Goal: Task Accomplishment & Management: Complete application form

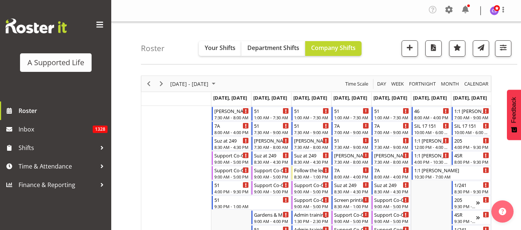
scroll to position [2726, 0]
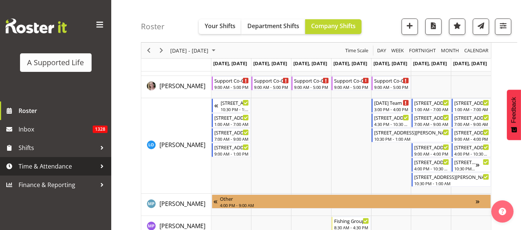
click at [42, 165] on span "Time & Attendance" at bounding box center [58, 166] width 78 height 11
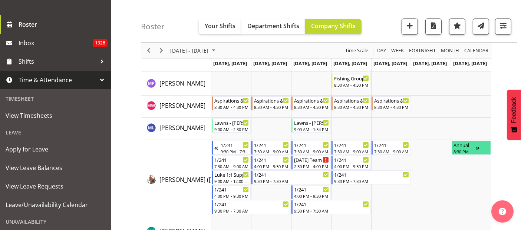
scroll to position [99, 0]
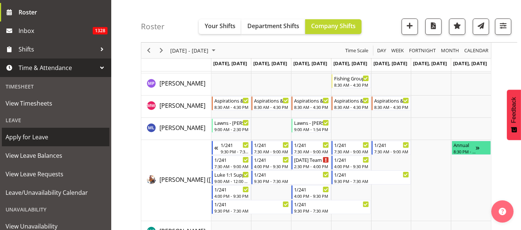
click at [39, 138] on span "Apply for Leave" at bounding box center [56, 137] width 100 height 11
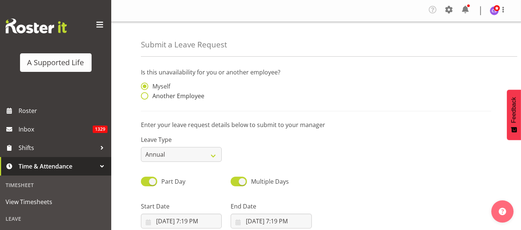
click at [142, 96] on span at bounding box center [144, 95] width 7 height 7
click at [142, 96] on input "Another Employee" at bounding box center [143, 96] width 5 height 5
radio input "true"
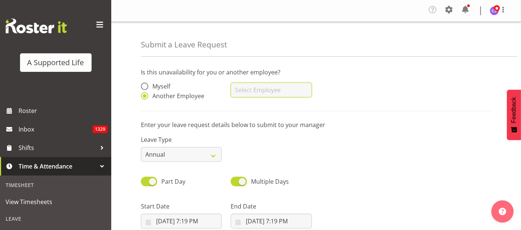
click at [281, 90] on input "text" at bounding box center [271, 90] width 81 height 15
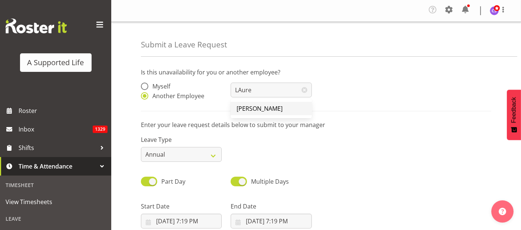
click at [268, 105] on span "[PERSON_NAME]" at bounding box center [260, 109] width 46 height 8
type input "[PERSON_NAME]"
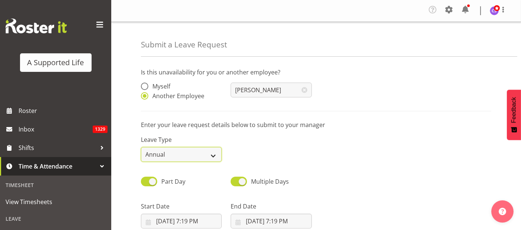
click at [212, 157] on select "Annual Sick Bereavement Domestic Violence Parental Jury Service Day In [GEOGRAP…" at bounding box center [181, 154] width 81 height 15
select select "Sick"
click at [141, 147] on select "Annual Sick Bereavement Domestic Violence Parental Jury Service Day In [GEOGRAP…" at bounding box center [181, 154] width 81 height 15
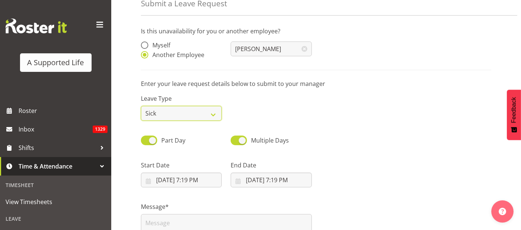
scroll to position [49, 0]
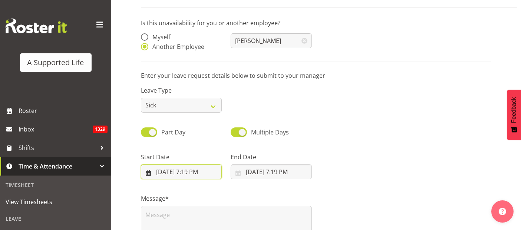
click at [177, 176] on input "9/1/2025, 7:19 PM" at bounding box center [181, 172] width 81 height 15
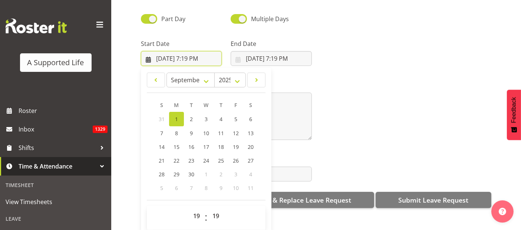
scroll to position [21, 0]
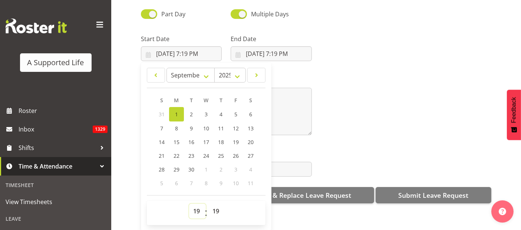
click at [194, 206] on select "00 01 02 03 04 05 06 07 08 09 10 11 12 13 14 15 16 17 18 19 20 21 22 23" at bounding box center [197, 211] width 17 height 15
select select "16"
click at [189, 204] on select "00 01 02 03 04 05 06 07 08 09 10 11 12 13 14 15 16 17 18 19 20 21 22 23" at bounding box center [197, 211] width 17 height 15
type input "9/1/2025, 4:19 PM"
click at [217, 204] on select "00 01 02 03 04 05 06 07 08 09 10 11 12 13 14 15 16 17 18 19 20 21 22 23 24 25 2…" at bounding box center [216, 211] width 17 height 15
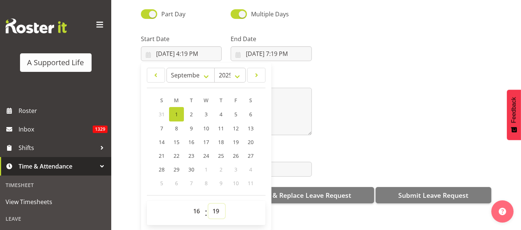
select select "0"
click at [208, 204] on select "00 01 02 03 04 05 06 07 08 09 10 11 12 13 14 15 16 17 18 19 20 21 22 23 24 25 2…" at bounding box center [216, 211] width 17 height 15
type input "9/1/2025, 4:00 PM"
click at [278, 46] on input "9/1/2025, 7:19 PM" at bounding box center [271, 53] width 81 height 15
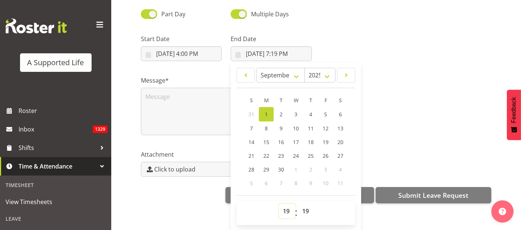
click at [285, 204] on select "00 01 02 03 04 05 06 07 08 09 10 11 12 13 14 15 16 17 18 19 20 21 22 23" at bounding box center [287, 211] width 17 height 15
select select "9"
click at [279, 204] on select "00 01 02 03 04 05 06 07 08 09 10 11 12 13 14 15 16 17 18 19 20 21 22 23" at bounding box center [287, 211] width 17 height 15
type input "9/1/2025, 9:19 AM"
click at [304, 204] on select "00 01 02 03 04 05 06 07 08 09 10 11 12 13 14 15 16 17 18 19 20 21 22 23 24 25 2…" at bounding box center [306, 211] width 17 height 15
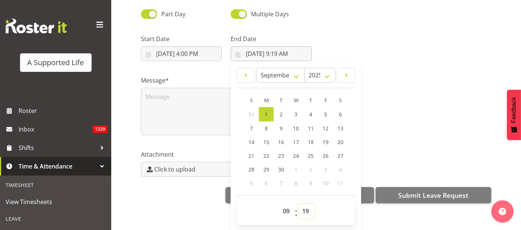
select select "0"
click at [298, 204] on select "00 01 02 03 04 05 06 07 08 09 10 11 12 13 14 15 16 17 18 19 20 21 22 23 24 25 2…" at bounding box center [306, 211] width 17 height 15
click at [278, 107] on link "2" at bounding box center [281, 114] width 15 height 14
type input "9/2/2025, 9:00 AM"
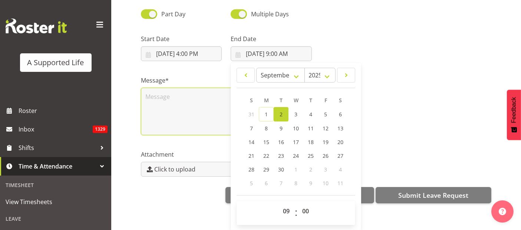
click at [148, 105] on textarea at bounding box center [226, 111] width 171 height 47
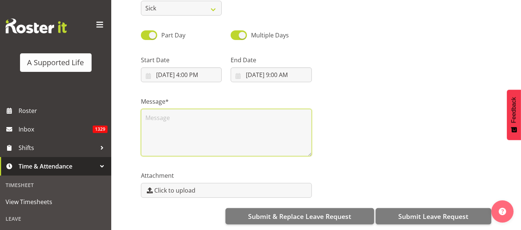
scroll to position [0, 0]
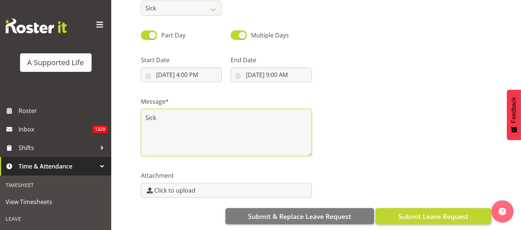
type textarea "Sick"
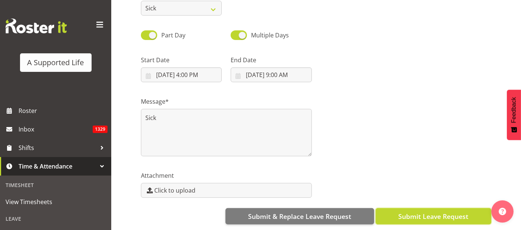
click at [445, 208] on button "Submit Leave Request" at bounding box center [434, 216] width 116 height 16
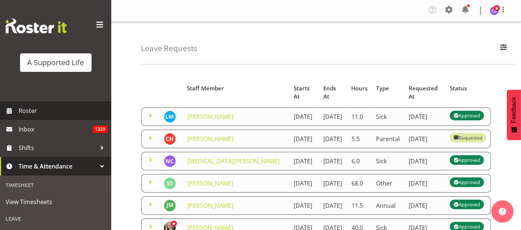
click at [29, 113] on span "Roster" at bounding box center [63, 110] width 89 height 11
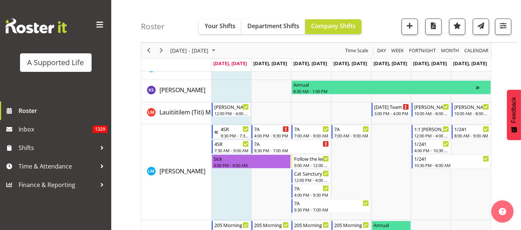
scroll to position [2551, 0]
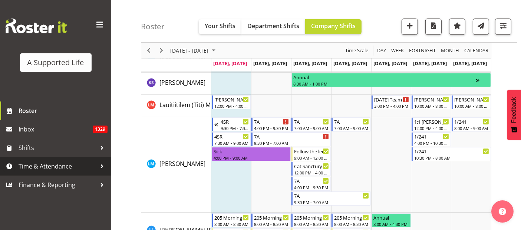
click at [49, 167] on span "Time & Attendance" at bounding box center [58, 166] width 78 height 11
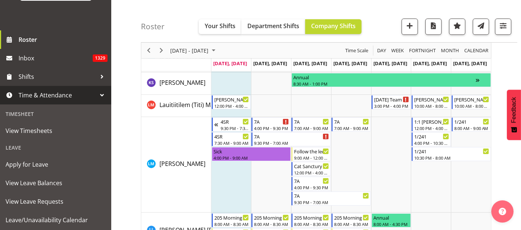
scroll to position [93, 0]
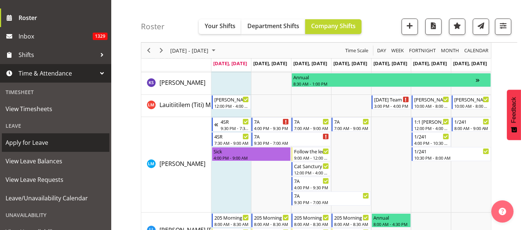
click at [42, 138] on span "Apply for Leave" at bounding box center [56, 142] width 100 height 11
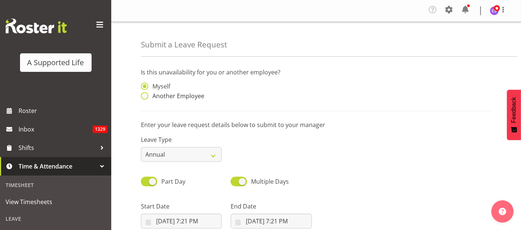
click at [148, 97] on span at bounding box center [144, 95] width 7 height 7
click at [146, 97] on input "Another Employee" at bounding box center [143, 96] width 5 height 5
radio input "true"
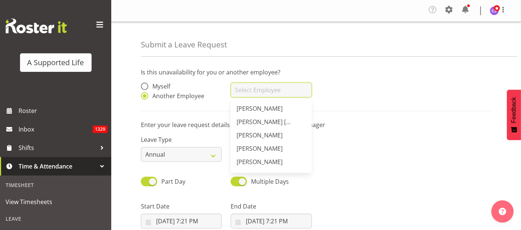
click at [272, 91] on input "text" at bounding box center [271, 90] width 81 height 15
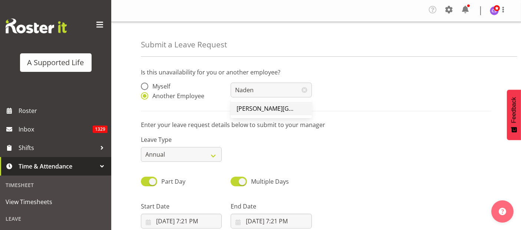
click at [271, 107] on span "[PERSON_NAME][GEOGRAPHIC_DATA]" at bounding box center [289, 109] width 105 height 8
type input "[PERSON_NAME][GEOGRAPHIC_DATA]"
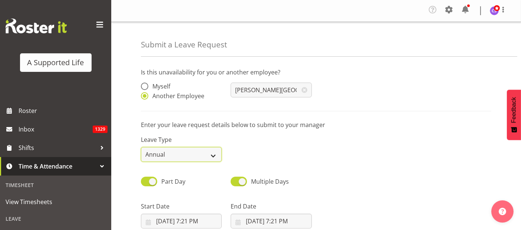
click at [214, 159] on select "Annual Sick Bereavement Domestic Violence Parental Jury Service Day In [GEOGRAP…" at bounding box center [181, 154] width 81 height 15
select select "Sick"
click at [141, 147] on select "Annual Sick Bereavement Domestic Violence Parental Jury Service Day In [GEOGRAP…" at bounding box center [181, 154] width 81 height 15
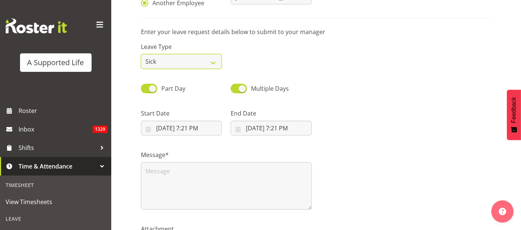
scroll to position [152, 0]
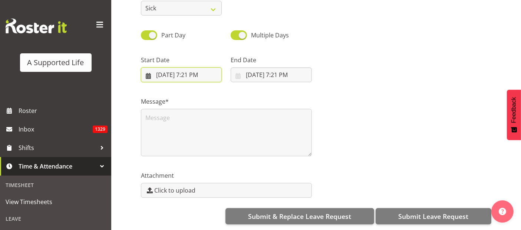
click at [172, 72] on input "[DATE] 7:21 PM" at bounding box center [181, 74] width 81 height 15
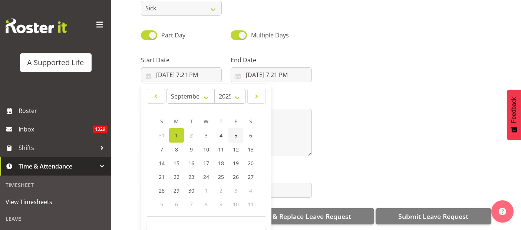
click at [231, 128] on link "5" at bounding box center [235, 135] width 15 height 14
type input "[DATE] 7:21 PM"
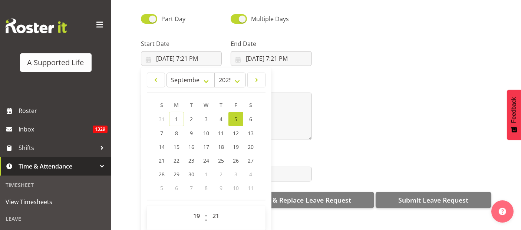
scroll to position [21, 0]
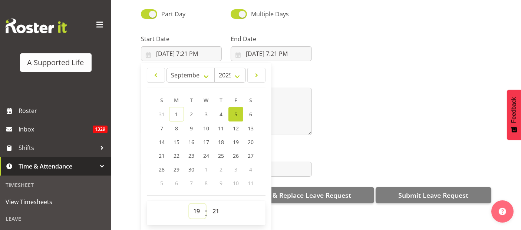
click at [199, 205] on select "00 01 02 03 04 05 06 07 08 09 10 11 12 13 14 15 16 17 18 19 20 21 22 23" at bounding box center [197, 211] width 17 height 15
select select "15"
click at [189, 204] on select "00 01 02 03 04 05 06 07 08 09 10 11 12 13 14 15 16 17 18 19 20 21 22 23" at bounding box center [197, 211] width 17 height 15
type input "[DATE] 3:21 PM"
click at [217, 208] on select "00 01 02 03 04 05 06 07 08 09 10 11 12 13 14 15 16 17 18 19 20 21 22 23 24 25 2…" at bounding box center [216, 211] width 17 height 15
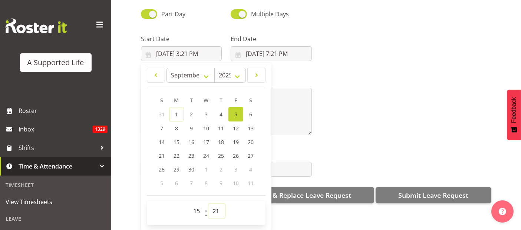
select select "0"
click at [208, 204] on select "00 01 02 03 04 05 06 07 08 09 10 11 12 13 14 15 16 17 18 19 20 21 22 23 24 25 2…" at bounding box center [216, 211] width 17 height 15
type input "[DATE] 3:00 PM"
click at [289, 47] on input "[DATE] 7:21 PM" at bounding box center [271, 53] width 81 height 15
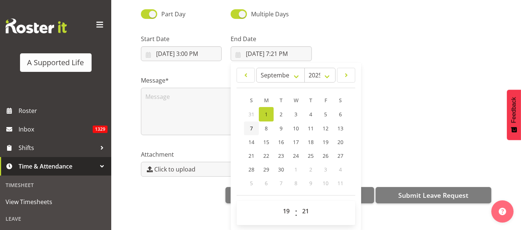
click at [250, 125] on span "7" at bounding box center [251, 128] width 3 height 7
type input "9/7/2025, 7:21 PM"
click at [287, 204] on select "00 01 02 03 04 05 06 07 08 09 10 11 12 13 14 15 16 17 18 19 20 21 22 23" at bounding box center [287, 211] width 17 height 15
select select "16"
click at [279, 204] on select "00 01 02 03 04 05 06 07 08 09 10 11 12 13 14 15 16 17 18 19 20 21 22 23" at bounding box center [287, 211] width 17 height 15
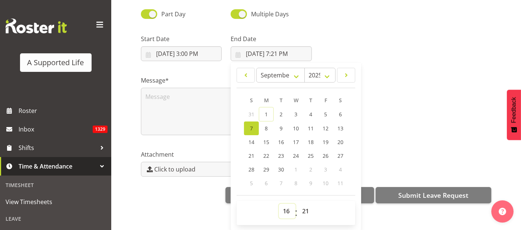
type input "9/7/2025, 4:21 PM"
click at [306, 204] on select "00 01 02 03 04 05 06 07 08 09 10 11 12 13 14 15 16 17 18 19 20 21 22 23 24 25 2…" at bounding box center [306, 211] width 17 height 15
select select "0"
click at [298, 204] on select "00 01 02 03 04 05 06 07 08 09 10 11 12 13 14 15 16 17 18 19 20 21 22 23 24 25 2…" at bounding box center [306, 211] width 17 height 15
type input "9/7/2025, 4:00 PM"
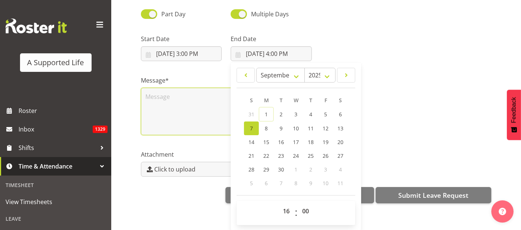
click at [153, 97] on textarea at bounding box center [226, 111] width 171 height 47
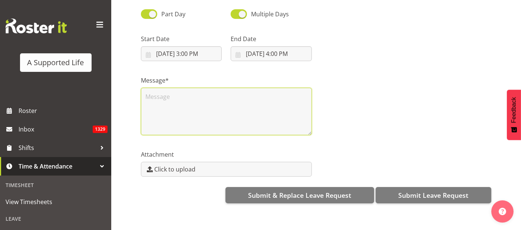
scroll to position [0, 0]
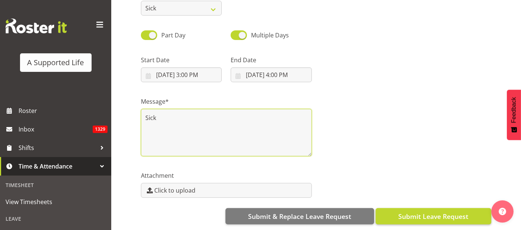
type textarea "Sick"
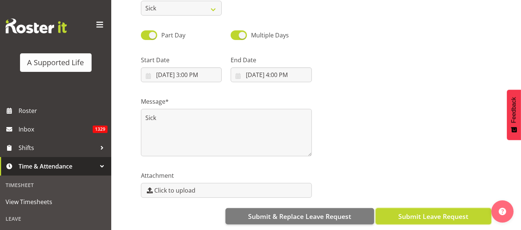
click at [456, 212] on span "Submit Leave Request" at bounding box center [433, 217] width 70 height 10
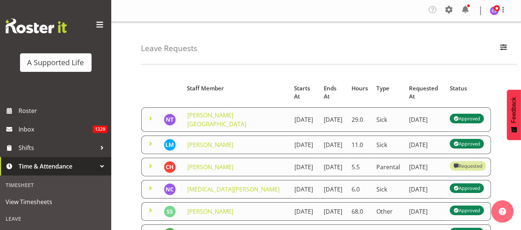
click at [198, 140] on td "[PERSON_NAME]" at bounding box center [236, 145] width 107 height 19
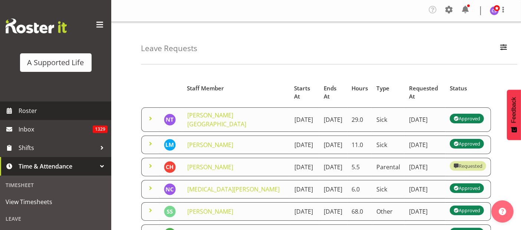
click at [40, 107] on span "Roster" at bounding box center [63, 110] width 89 height 11
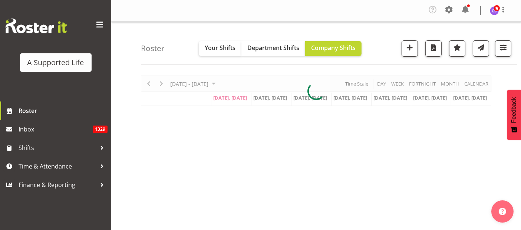
click at [205, 150] on div "[DATE] - [DATE] [DATE] Day Week Fortnight Month calendar Month Agenda Time Scal…" at bounding box center [331, 218] width 380 height 297
click at [287, 62] on div "Roster Your Shifts Department Shifts Company Shifts All Locations Clear [STREET…" at bounding box center [329, 43] width 376 height 43
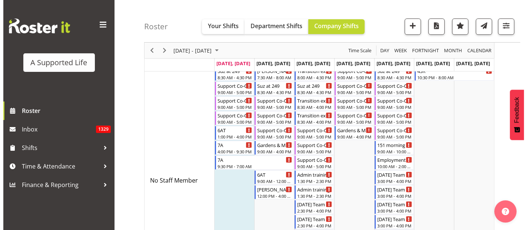
scroll to position [38, 0]
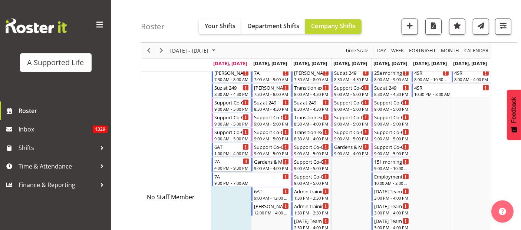
click at [215, 161] on div "7A" at bounding box center [231, 161] width 35 height 7
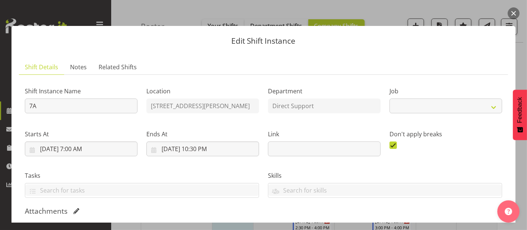
select select "4112"
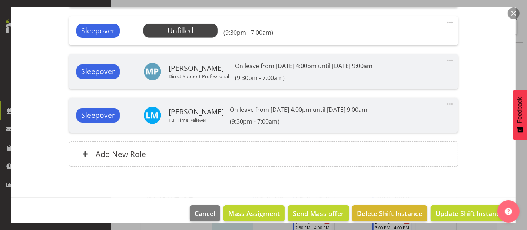
scroll to position [464, 0]
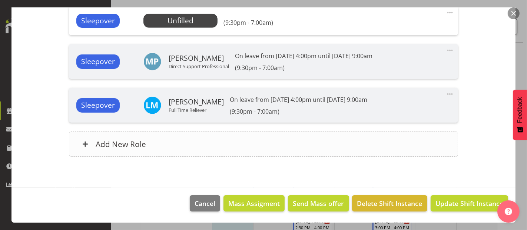
click at [306, 136] on div "Add New Role" at bounding box center [263, 144] width 389 height 25
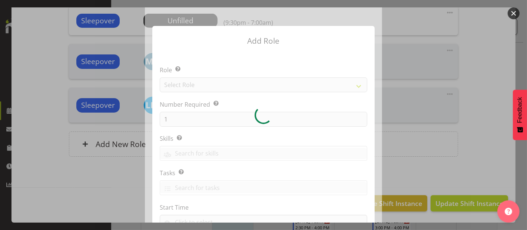
click at [219, 86] on div at bounding box center [263, 114] width 237 height 215
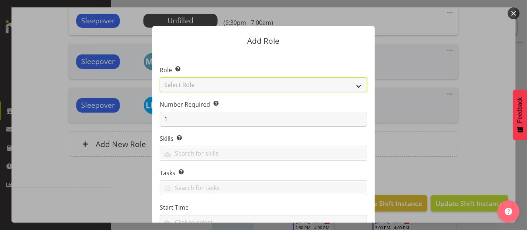
click at [219, 86] on select "Select Role Accounts and Payroll Admin Support Aspirations & Support Facilitato…" at bounding box center [264, 84] width 208 height 15
select select "519"
click at [160, 77] on select "Select Role Accounts and Payroll Admin Support Aspirations & Support Facilitato…" at bounding box center [264, 84] width 208 height 15
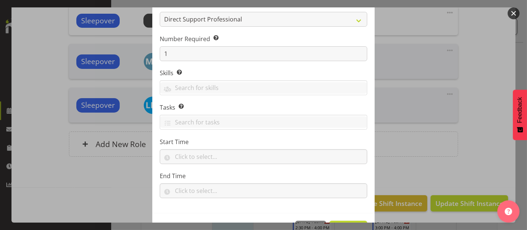
scroll to position [82, 0]
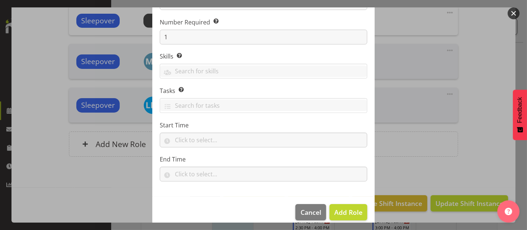
click at [168, 123] on label "Start Time" at bounding box center [264, 125] width 208 height 9
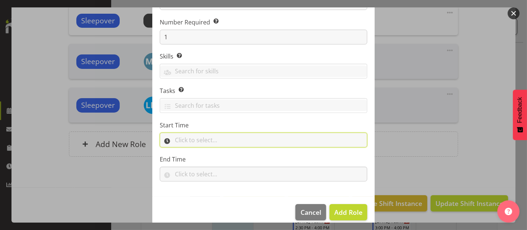
click at [184, 140] on input "text" at bounding box center [264, 140] width 208 height 15
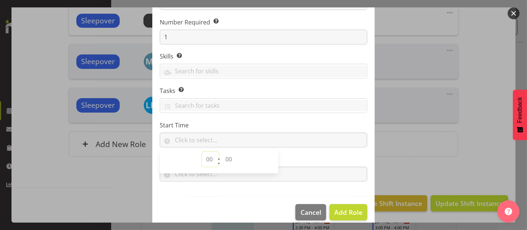
click at [208, 156] on select "00 00 01 02 03 04 05 06 07 08 09 10 11 12 13 14 15 16 17 18 19 20 21 22 23" at bounding box center [210, 159] width 17 height 15
select select "16"
click at [202, 152] on select "00 00 01 02 03 04 05 06 07 08 09 10 11 12 13 14 15 16 17 18 19 20 21 22 23" at bounding box center [210, 159] width 17 height 15
click at [228, 156] on select "00 00 01 02 03 04 05 06 07 08 09 10 11 12 13 14 15 16 17 18 19 20 21 22 23 24 2…" at bounding box center [229, 159] width 17 height 15
select select "0"
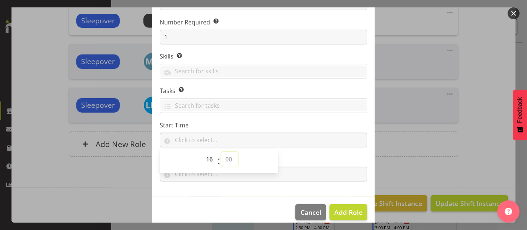
click at [221, 152] on select "00 00 01 02 03 04 05 06 07 08 09 10 11 12 13 14 15 16 17 18 19 20 21 22 23 24 2…" at bounding box center [229, 159] width 17 height 15
type input "16:00"
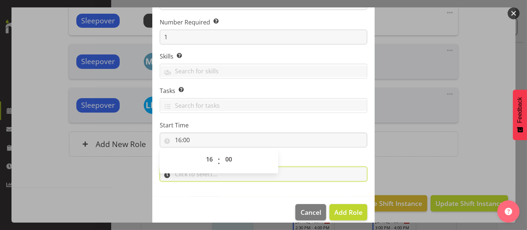
click at [293, 172] on input "text" at bounding box center [264, 174] width 208 height 15
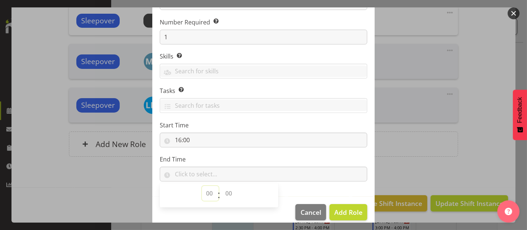
click at [208, 192] on select "00 00 01 02 03 04 05 06 07 08 09 10 11 12 13 14 15 16 17 18 19 20 21 22 23" at bounding box center [210, 193] width 17 height 15
select select "15"
click at [202, 186] on select "00 00 01 02 03 04 05 06 07 08 09 10 11 12 13 14 15 16 17 18 19 20 21 22 23" at bounding box center [210, 193] width 17 height 15
click at [228, 191] on select "00 00 01 02 03 04 05 06 07 08 09 10 11 12 13 14 15 16 17 18 19 20 21 22 23 24 2…" at bounding box center [229, 193] width 17 height 15
select select "0"
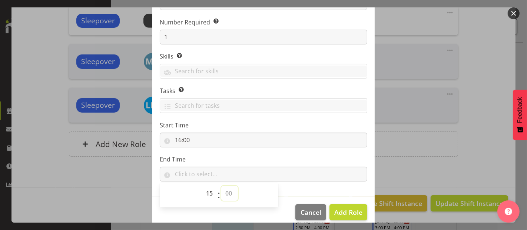
click at [221, 186] on select "00 00 01 02 03 04 05 06 07 08 09 10 11 12 13 14 15 16 17 18 19 20 21 22 23 24 2…" at bounding box center [229, 193] width 17 height 15
type input "15:00"
click at [344, 215] on span "Add Role" at bounding box center [348, 212] width 28 height 9
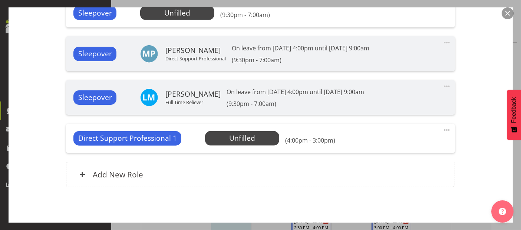
click at [442, 135] on span at bounding box center [446, 130] width 9 height 9
click at [385, 155] on link "Edit" at bounding box center [415, 147] width 71 height 13
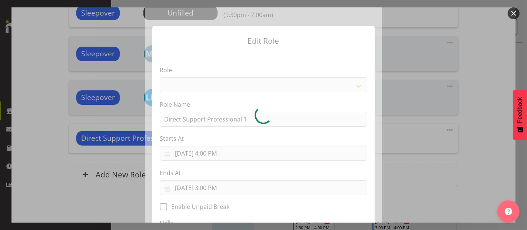
select select "519"
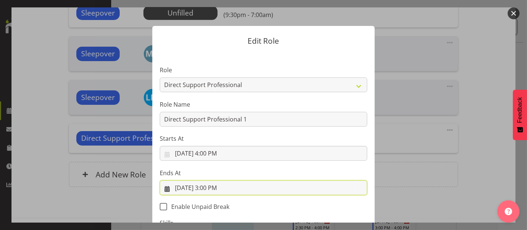
click at [205, 191] on input "9/1/2025, 3:00 PM" at bounding box center [264, 188] width 208 height 15
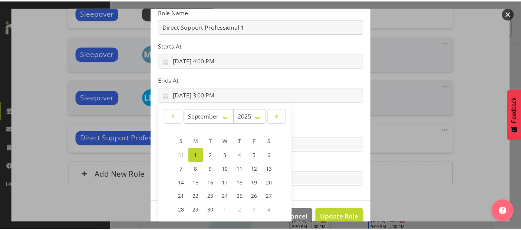
scroll to position [141, 0]
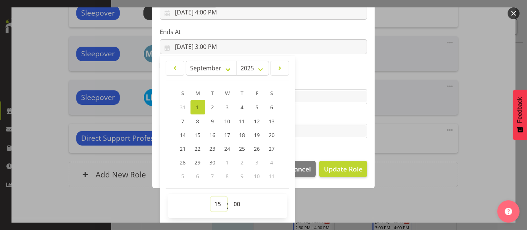
click at [211, 205] on select "00 01 02 03 04 05 06 07 08 09 10 11 12 13 14 15 16 17 18 19 20 21 22 23" at bounding box center [219, 204] width 17 height 15
select select "17"
click at [211, 197] on select "00 01 02 03 04 05 06 07 08 09 10 11 12 13 14 15 16 17 18 19 20 21 22 23" at bounding box center [219, 204] width 17 height 15
type input "9/1/2025, 5:00 PM"
click at [343, 172] on span "Update Role" at bounding box center [343, 169] width 39 height 10
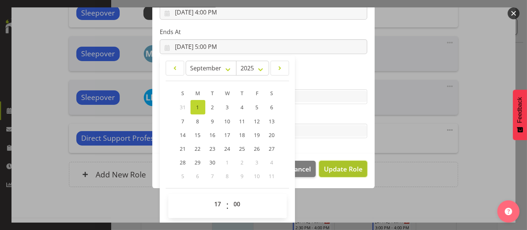
select select
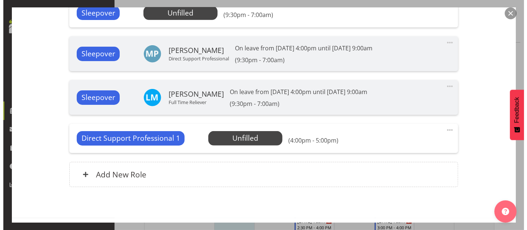
scroll to position [141, 0]
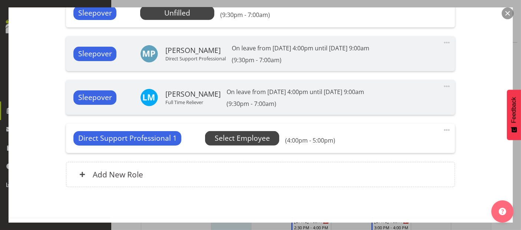
click at [0, 0] on span "Select Employee" at bounding box center [0, 0] width 0 height 0
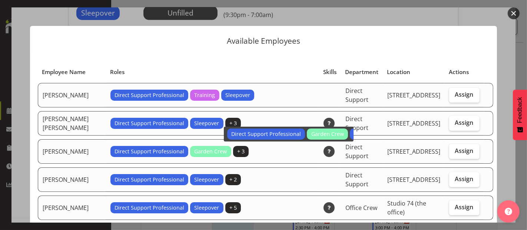
click at [237, 149] on span "+ 3" at bounding box center [240, 152] width 7 height 8
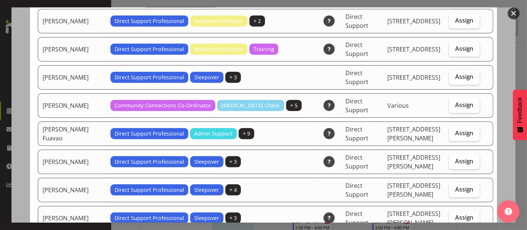
scroll to position [942, 0]
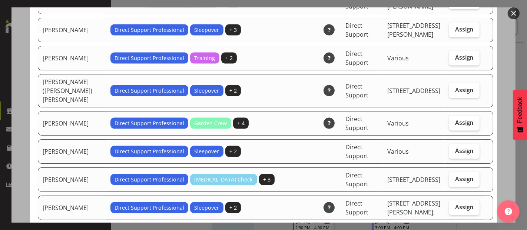
click at [504, 117] on div "Available Employees Employee Name Roles Skills Department Location Actions Abbi…" at bounding box center [264, 114] width 482 height 215
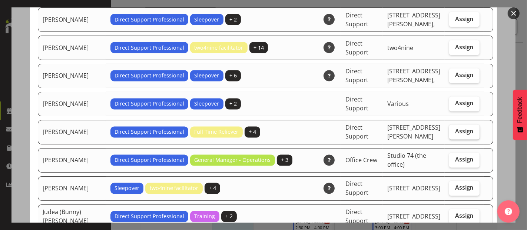
click at [461, 125] on label "Assign" at bounding box center [464, 132] width 30 height 15
click at [454, 129] on input "Assign" at bounding box center [451, 131] width 5 height 5
checkbox input "true"
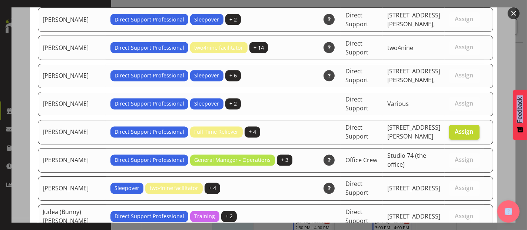
drag, startPoint x: 500, startPoint y: 221, endPoint x: 500, endPoint y: 116, distance: 105.3
click at [500, 116] on body "A Supported Life Roster Inbox 1329 Shifts Time & Attendance Finance & Reporting…" at bounding box center [263, 77] width 527 height 230
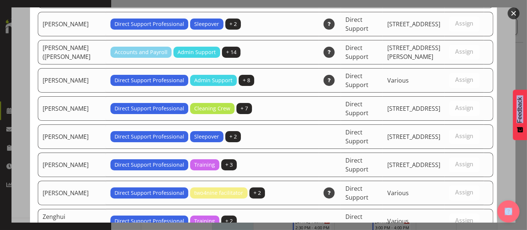
scroll to position [2321, 0]
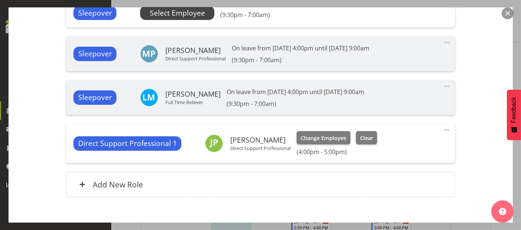
click at [0, 0] on span "Select Employee" at bounding box center [0, 0] width 0 height 0
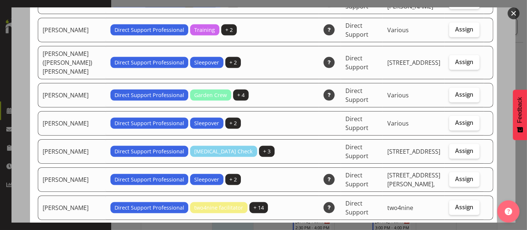
scroll to position [753, 0]
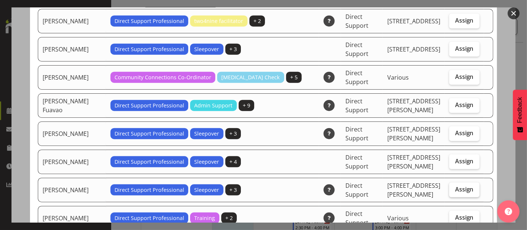
click at [455, 186] on span "Assign" at bounding box center [464, 189] width 19 height 7
click at [453, 187] on input "Assign" at bounding box center [451, 189] width 5 height 5
checkbox input "true"
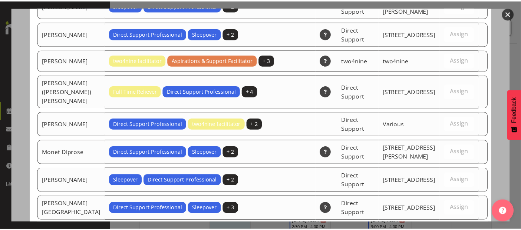
scroll to position [2293, 0]
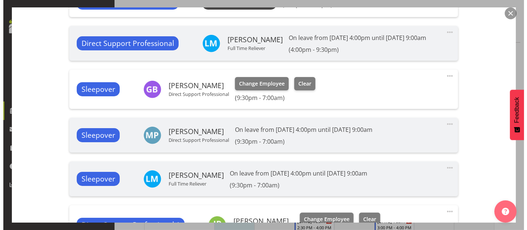
scroll to position [365, 0]
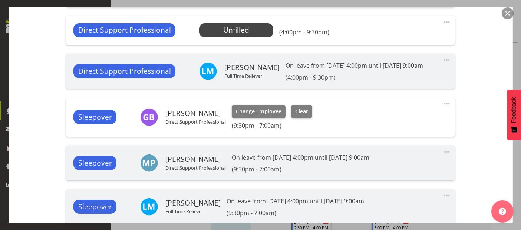
click at [442, 27] on span at bounding box center [446, 22] width 9 height 9
click at [394, 47] on link "Edit" at bounding box center [415, 39] width 71 height 13
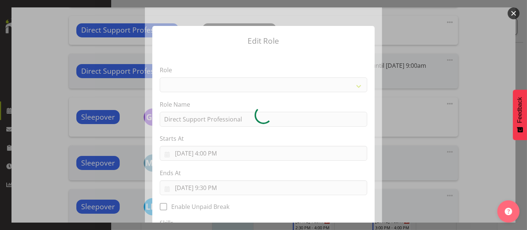
select select "519"
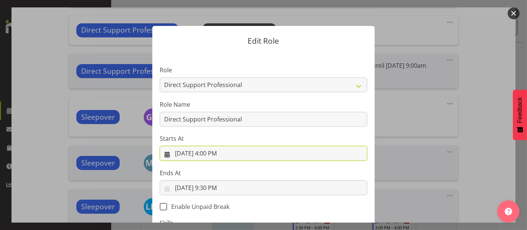
click at [211, 152] on input "9/1/2025, 4:00 PM" at bounding box center [264, 153] width 208 height 15
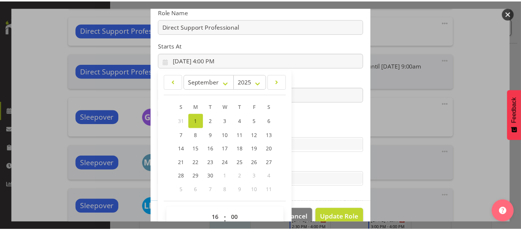
scroll to position [107, 0]
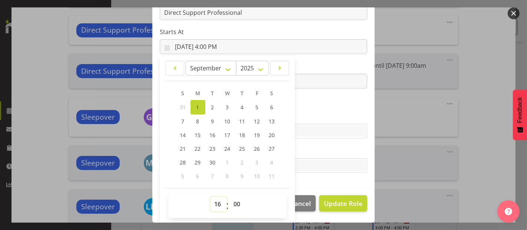
click at [215, 201] on select "00 01 02 03 04 05 06 07 08 09 10 11 12 13 14 15 16 17 18 19 20 21 22 23" at bounding box center [219, 204] width 17 height 15
select select "17"
click at [211, 197] on select "00 01 02 03 04 05 06 07 08 09 10 11 12 13 14 15 16 17 18 19 20 21 22 23" at bounding box center [219, 204] width 17 height 15
type input "9/1/2025, 5:00 PM"
click at [338, 201] on span "Update Role" at bounding box center [343, 204] width 39 height 10
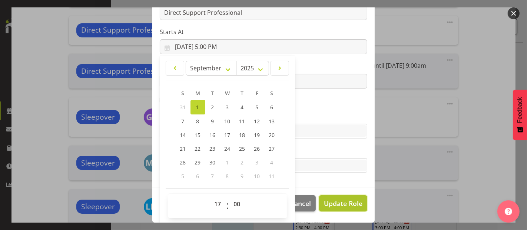
select select
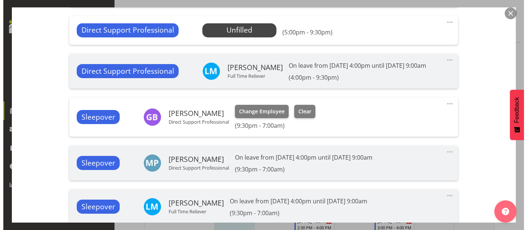
scroll to position [0, 0]
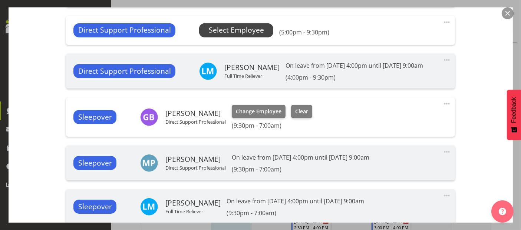
click at [232, 34] on span "Select Employee" at bounding box center [236, 30] width 55 height 11
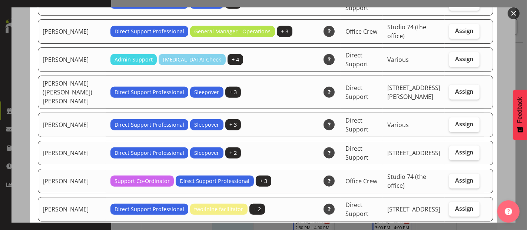
scroll to position [753, 0]
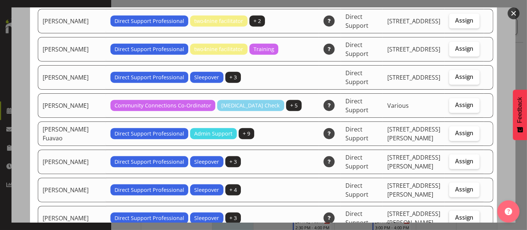
click at [464, 211] on label "Assign" at bounding box center [464, 218] width 30 height 15
click at [454, 215] on input "Assign" at bounding box center [451, 217] width 5 height 5
checkbox input "true"
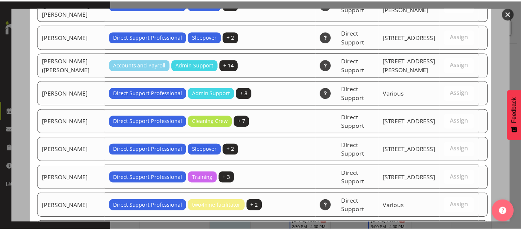
scroll to position [2321, 0]
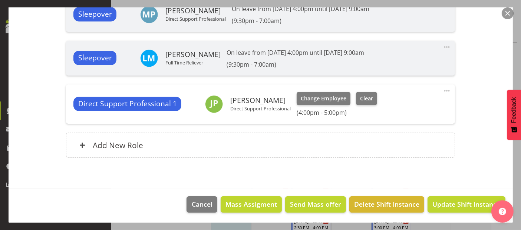
scroll to position [533, 0]
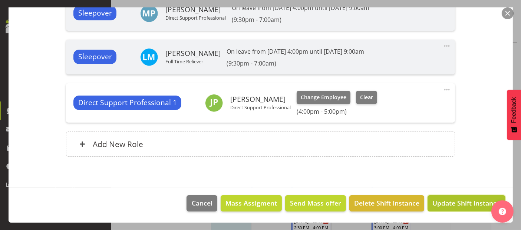
click at [476, 208] on span "Update Shift Instance" at bounding box center [466, 203] width 68 height 10
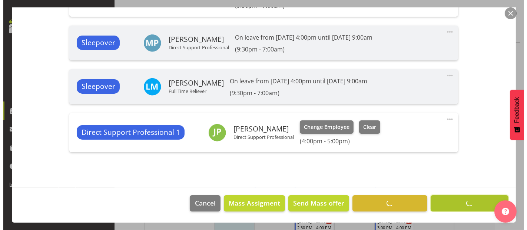
scroll to position [503, 0]
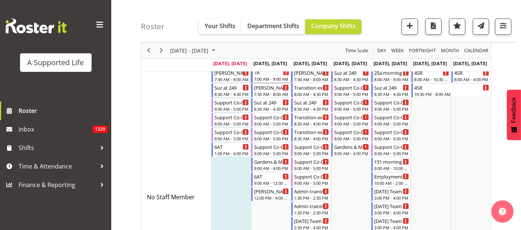
click at [273, 76] on div "7:00 AM - 9:00 AM" at bounding box center [271, 79] width 35 height 6
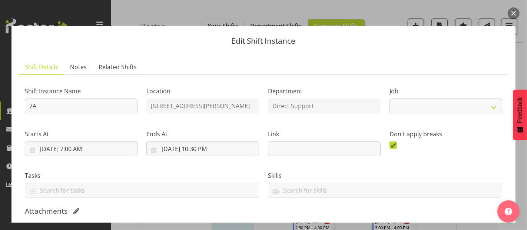
select select "4112"
click at [519, 216] on div at bounding box center [509, 210] width 22 height 26
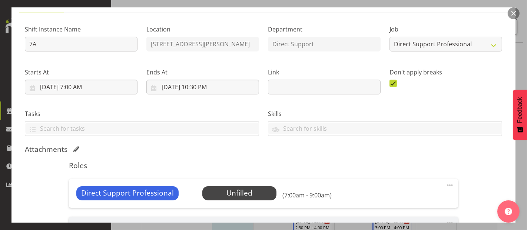
scroll to position [82, 0]
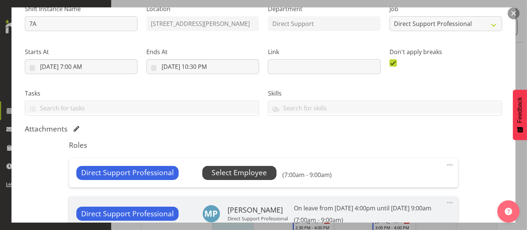
click at [264, 171] on span "Select Employee" at bounding box center [239, 173] width 74 height 14
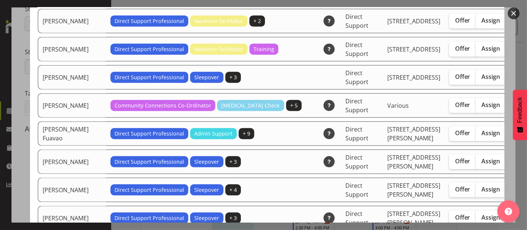
scroll to position [942, 0]
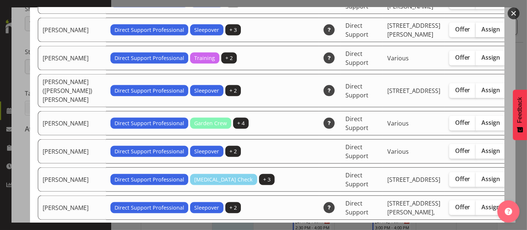
click at [482, 33] on span "Assign" at bounding box center [491, 29] width 19 height 7
click at [476, 32] on input "Assign" at bounding box center [478, 29] width 5 height 5
checkbox input "true"
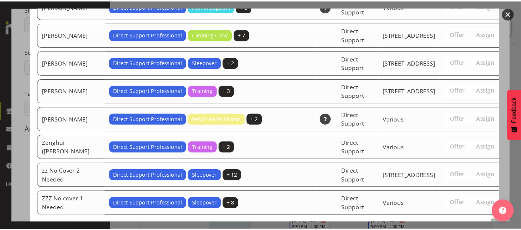
scroll to position [2465, 0]
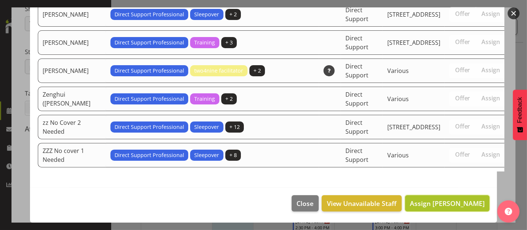
click at [462, 204] on span "Assign Gerda Baard" at bounding box center [447, 203] width 75 height 9
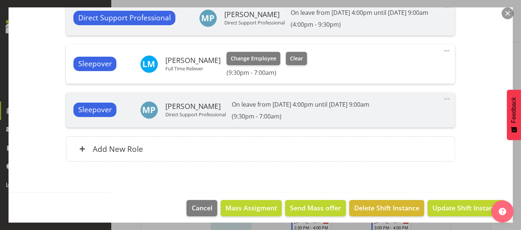
scroll to position [493, 0]
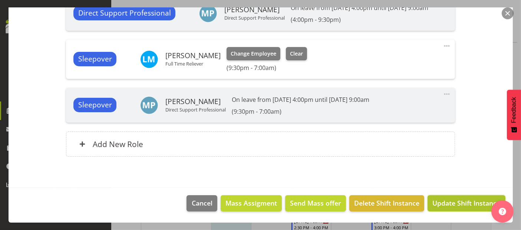
click at [460, 204] on span "Update Shift Instance" at bounding box center [466, 203] width 68 height 10
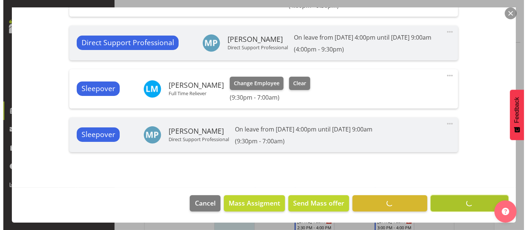
scroll to position [464, 0]
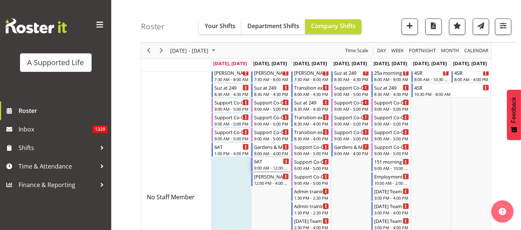
click at [272, 161] on div "6AT" at bounding box center [271, 161] width 35 height 7
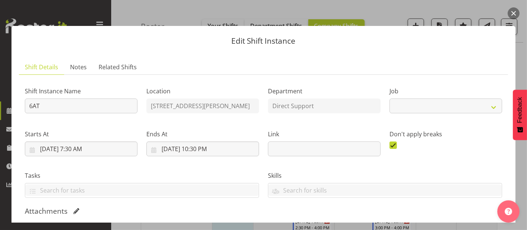
select select "4112"
click at [519, 222] on div at bounding box center [509, 210] width 22 height 26
click at [518, 222] on div at bounding box center [509, 210] width 22 height 26
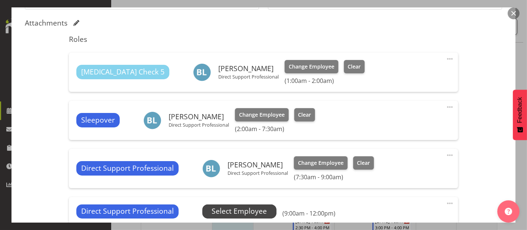
click at [246, 209] on span "Select Employee" at bounding box center [239, 211] width 55 height 11
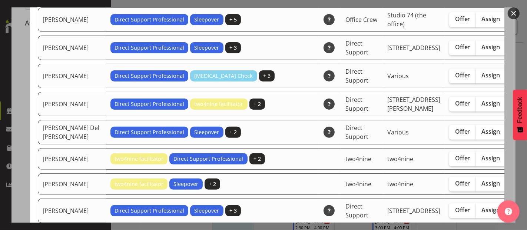
scroll to position [377, 0]
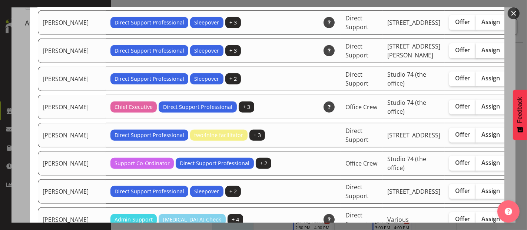
click at [482, 54] on span "Assign" at bounding box center [491, 49] width 19 height 7
click at [476, 53] on input "Assign" at bounding box center [478, 50] width 5 height 5
checkbox input "true"
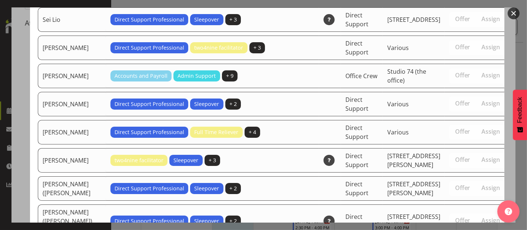
scroll to position [2187, 0]
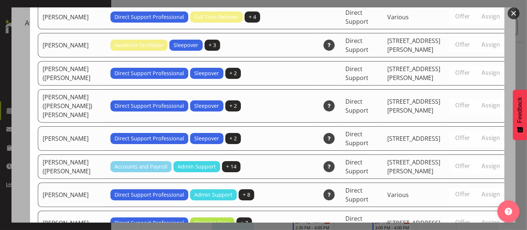
click at [499, 219] on div at bounding box center [509, 210] width 22 height 26
click at [499, 222] on div at bounding box center [509, 210] width 22 height 26
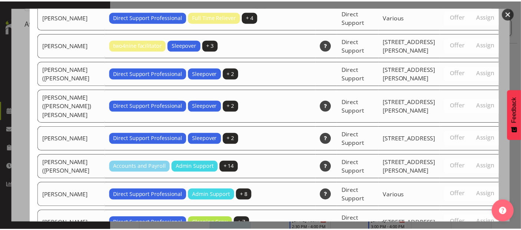
scroll to position [2520, 0]
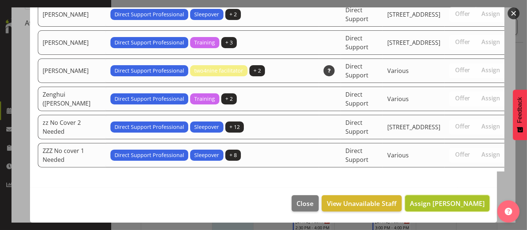
click at [462, 202] on span "Assign Bronwyn Lucas" at bounding box center [447, 203] width 75 height 9
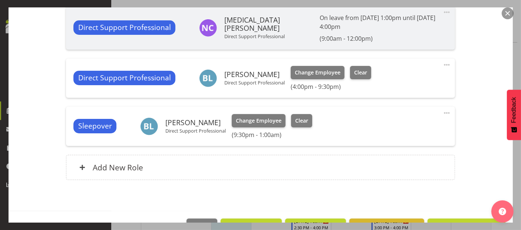
scroll to position [450, 0]
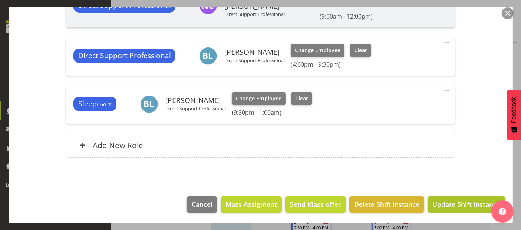
click at [477, 202] on span "Update Shift Instance" at bounding box center [466, 204] width 68 height 10
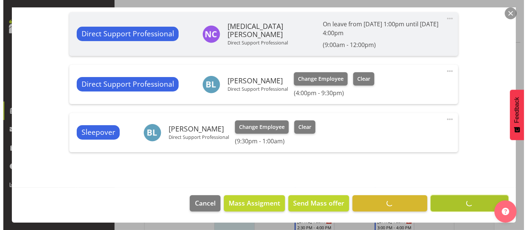
scroll to position [420, 0]
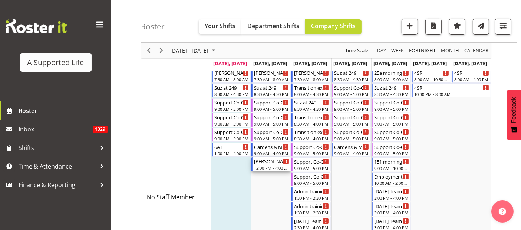
click at [266, 169] on div "12:00 PM - 4:00 PM" at bounding box center [271, 168] width 35 height 6
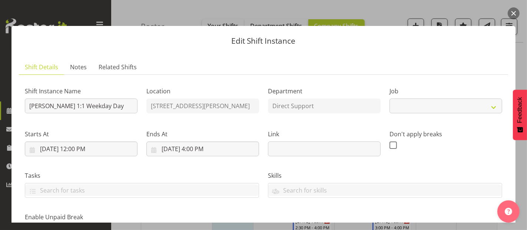
select select "4112"
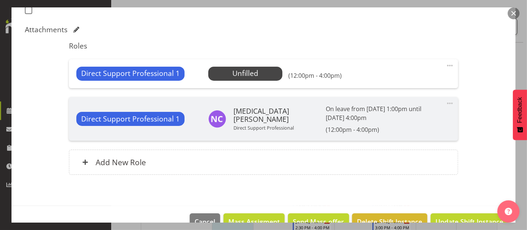
scroll to position [235, 0]
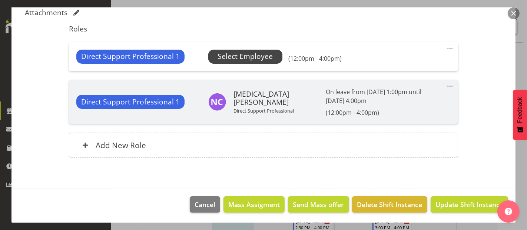
click at [258, 59] on span "Select Employee" at bounding box center [245, 56] width 55 height 11
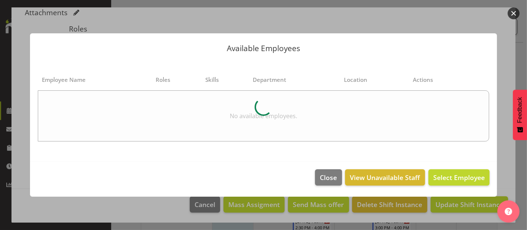
click at [258, 59] on header "Available Employees" at bounding box center [263, 46] width 467 height 26
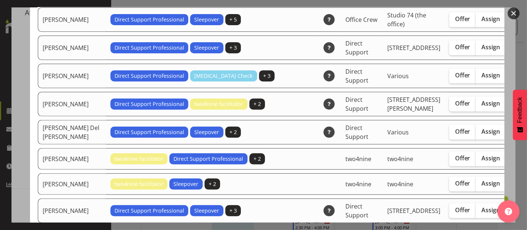
scroll to position [377, 0]
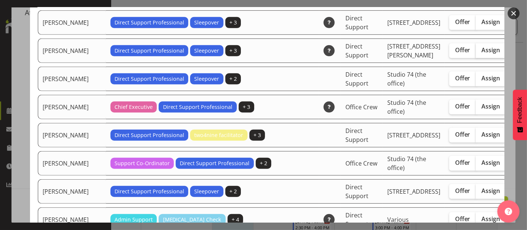
click at [482, 54] on span "Assign" at bounding box center [491, 49] width 19 height 7
click at [476, 53] on input "Assign" at bounding box center [478, 50] width 5 height 5
checkbox input "true"
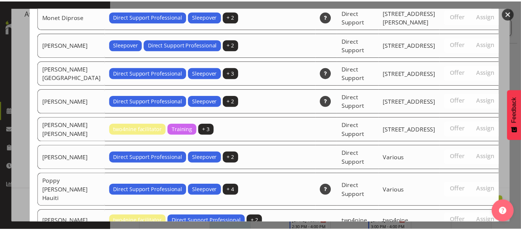
scroll to position [2520, 0]
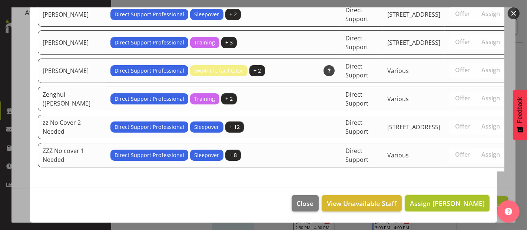
click at [467, 202] on span "Assign Bronwyn Lucas" at bounding box center [447, 203] width 75 height 9
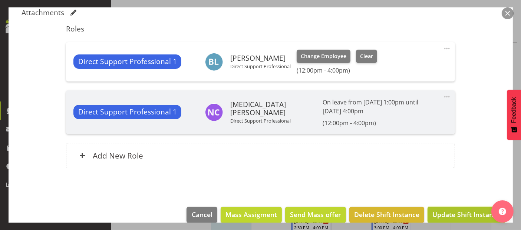
click at [455, 217] on span "Update Shift Instance" at bounding box center [466, 215] width 68 height 10
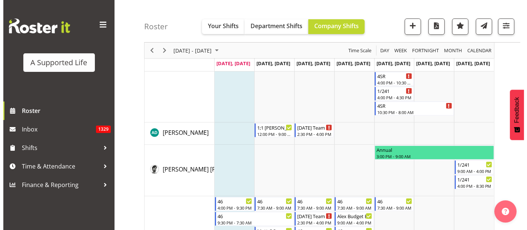
scroll to position [0, 0]
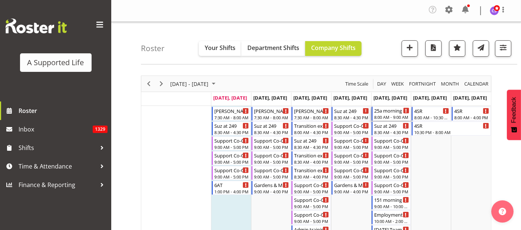
click at [388, 113] on div "25a morning supports" at bounding box center [391, 110] width 35 height 7
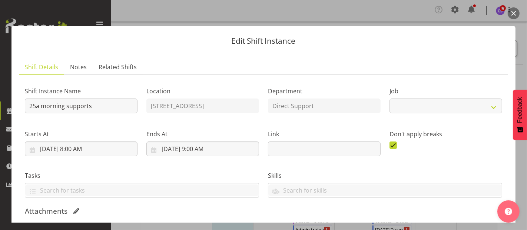
select select "4112"
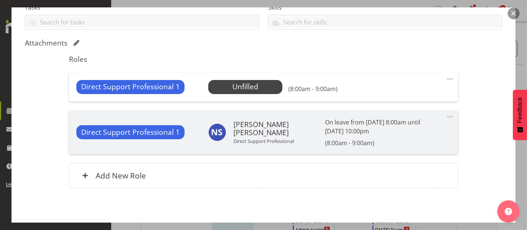
scroll to position [181, 0]
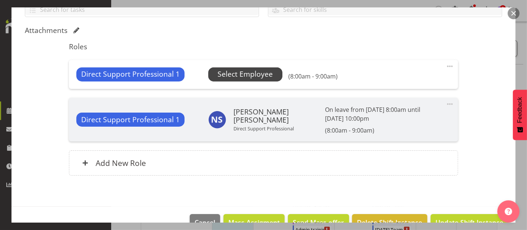
click at [244, 67] on span "Select Employee" at bounding box center [245, 74] width 74 height 14
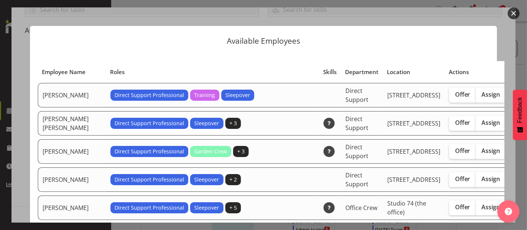
click at [498, 134] on div "Available Employees Employee Name Roles Skills Department Location Actions Abbi…" at bounding box center [264, 114] width 482 height 215
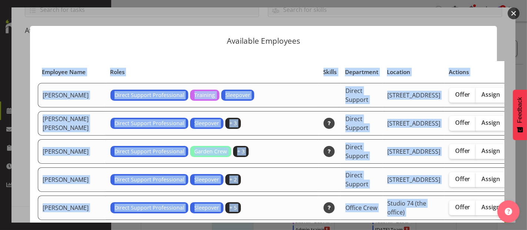
click at [498, 134] on div "Available Employees Employee Name Roles Skills Department Location Actions Abbi…" at bounding box center [264, 114] width 482 height 215
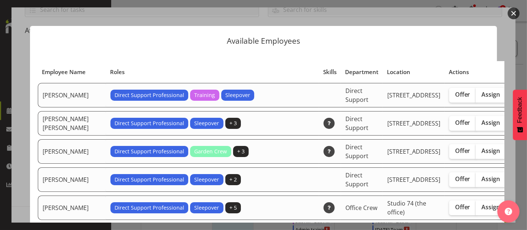
click at [498, 134] on div "Available Employees Employee Name Roles Skills Department Location Actions Abbi…" at bounding box center [264, 114] width 482 height 215
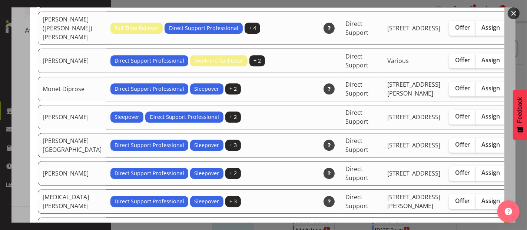
scroll to position [1628, 0]
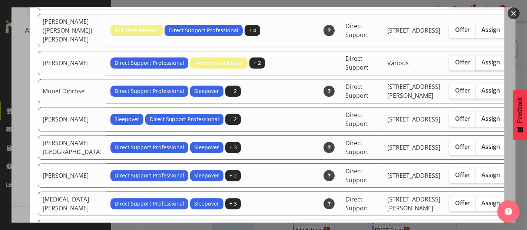
click at [482, 66] on span "Assign" at bounding box center [491, 62] width 19 height 7
click at [476, 65] on input "Assign" at bounding box center [478, 62] width 5 height 5
checkbox input "true"
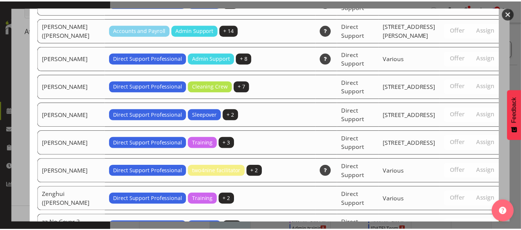
scroll to position [2511, 0]
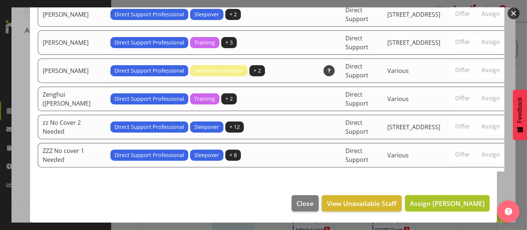
click at [463, 202] on span "Assign Min Guo" at bounding box center [447, 203] width 75 height 9
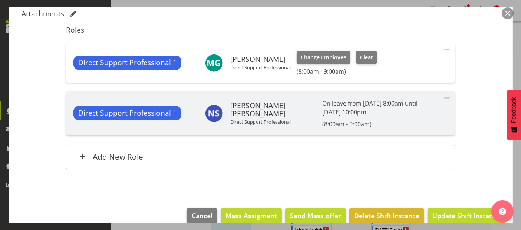
scroll to position [209, 0]
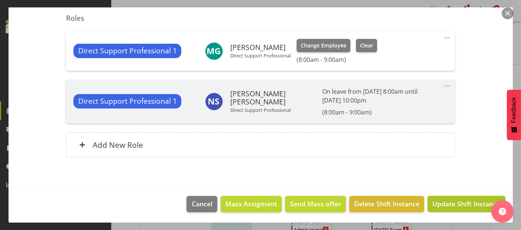
click at [469, 205] on span "Update Shift Instance" at bounding box center [466, 204] width 68 height 10
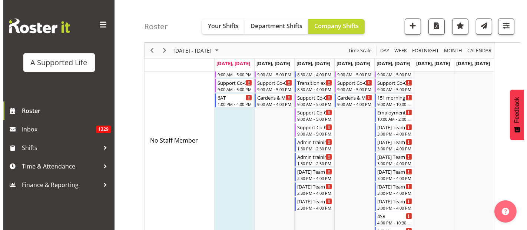
scroll to position [82, 0]
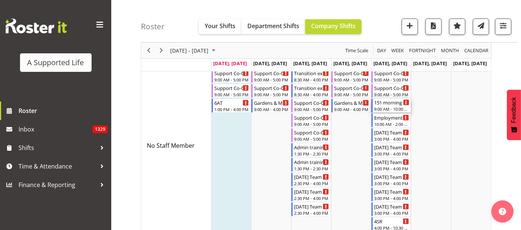
click at [389, 103] on div "151 morning supports" at bounding box center [391, 102] width 35 height 7
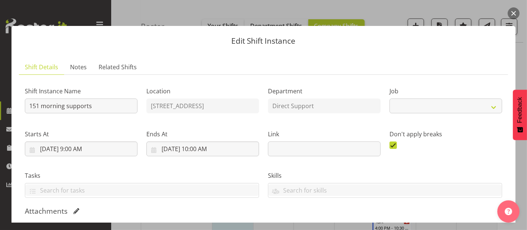
select select "4112"
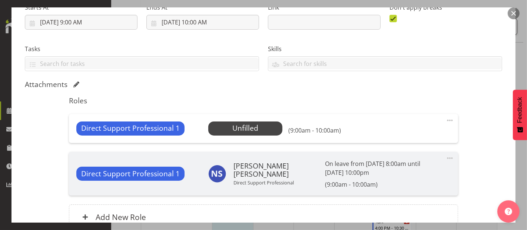
scroll to position [132, 0]
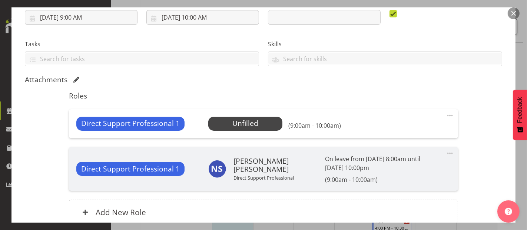
click at [256, 158] on h6 "[PERSON_NAME] [PERSON_NAME]" at bounding box center [277, 165] width 86 height 16
click at [242, 124] on span "Select Employee" at bounding box center [245, 123] width 55 height 11
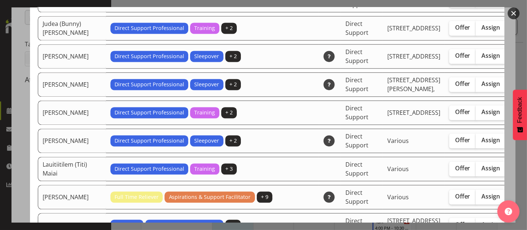
scroll to position [1507, 0]
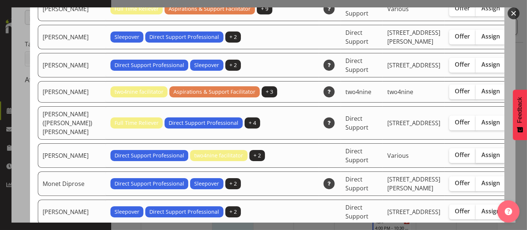
click at [476, 163] on label "Assign" at bounding box center [491, 155] width 30 height 15
click at [476, 158] on input "Assign" at bounding box center [478, 155] width 5 height 5
checkbox input "true"
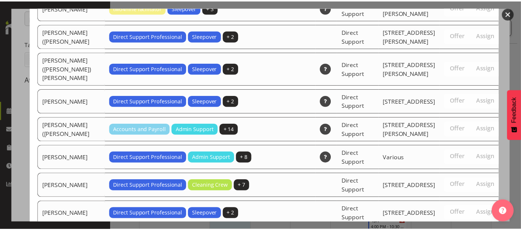
scroll to position [2484, 0]
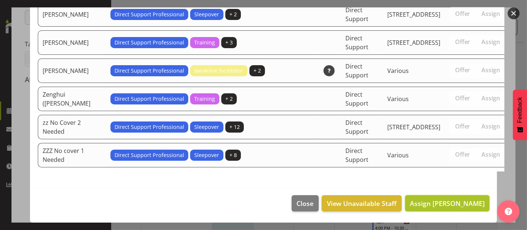
click at [469, 206] on span "Assign Min Guo" at bounding box center [447, 203] width 75 height 9
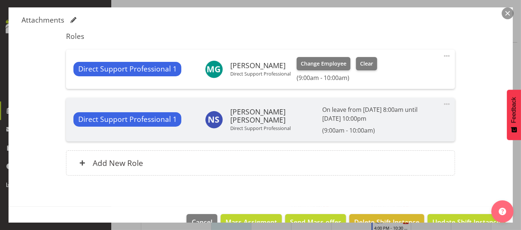
scroll to position [209, 0]
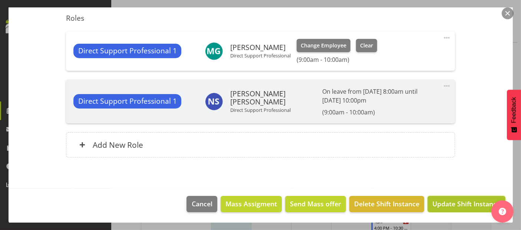
click at [465, 205] on span "Update Shift Instance" at bounding box center [466, 204] width 68 height 10
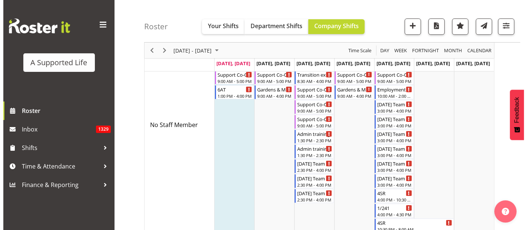
scroll to position [99, 0]
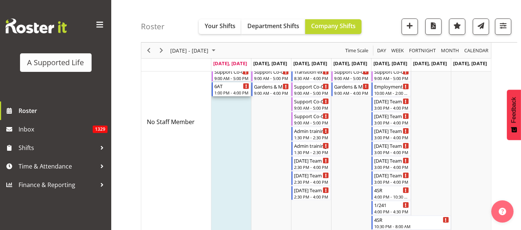
click at [229, 91] on div "1:00 PM - 4:00 PM" at bounding box center [231, 93] width 35 height 6
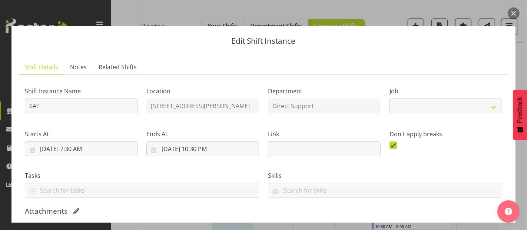
select select "4112"
click at [519, 218] on div at bounding box center [509, 210] width 22 height 26
click at [520, 222] on div at bounding box center [509, 210] width 22 height 26
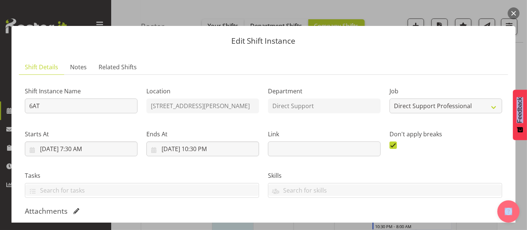
click at [520, 222] on div at bounding box center [509, 210] width 22 height 26
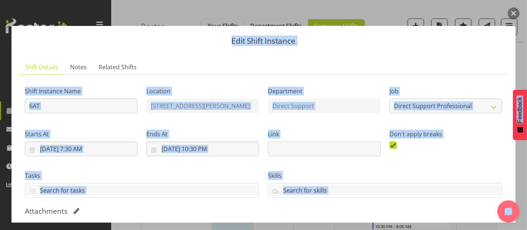
drag, startPoint x: 520, startPoint y: 222, endPoint x: 521, endPoint y: 191, distance: 30.4
click at [521, 132] on body "A Supported Life Roster Inbox 1329 Shifts Time & Attendance Finance & Reporting…" at bounding box center [263, 16] width 527 height 230
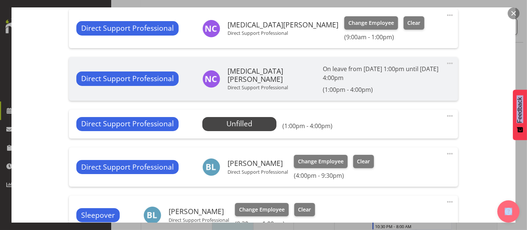
scroll to position [488, 0]
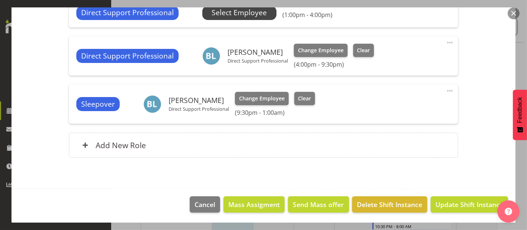
click at [265, 13] on span "Select Employee" at bounding box center [239, 13] width 74 height 14
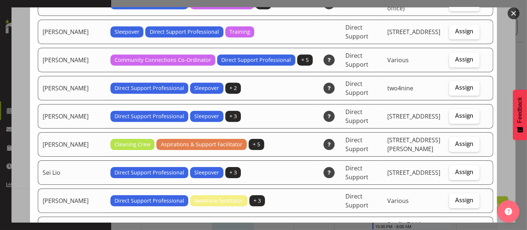
scroll to position [2135, 0]
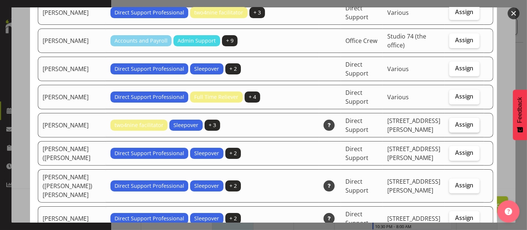
click at [455, 121] on span "Assign" at bounding box center [464, 124] width 19 height 7
click at [449, 122] on input "Assign" at bounding box center [451, 124] width 5 height 5
checkbox input "true"
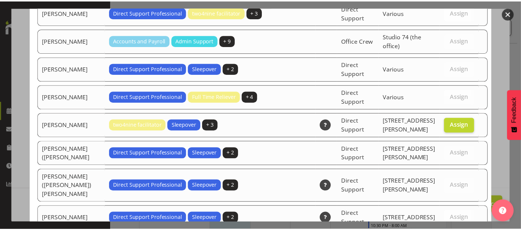
scroll to position [2377, 0]
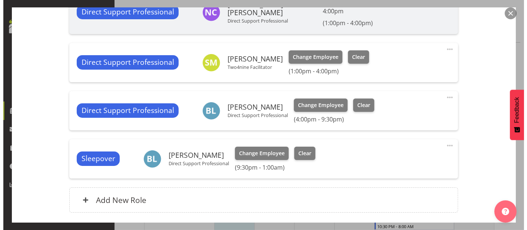
scroll to position [427, 0]
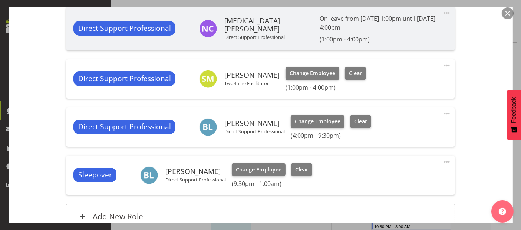
click at [442, 62] on span at bounding box center [446, 65] width 9 height 9
click at [398, 85] on link "Edit" at bounding box center [415, 83] width 71 height 13
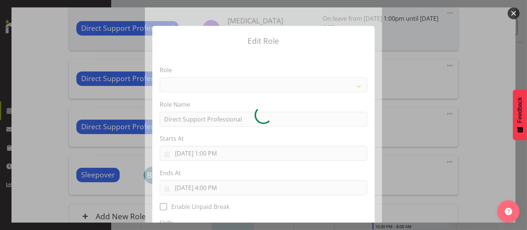
select select "519"
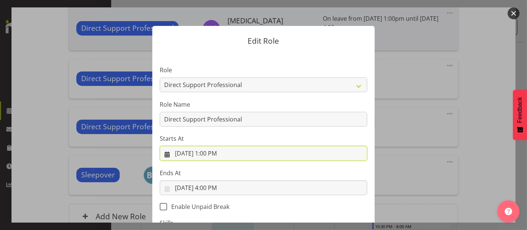
click at [303, 148] on input "9/1/2025, 1:00 PM" at bounding box center [264, 153] width 208 height 15
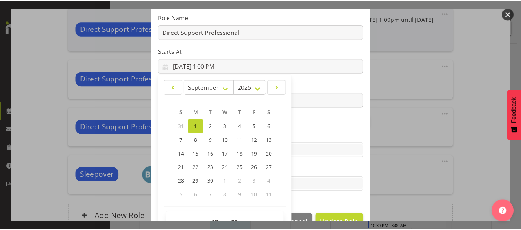
scroll to position [104, 0]
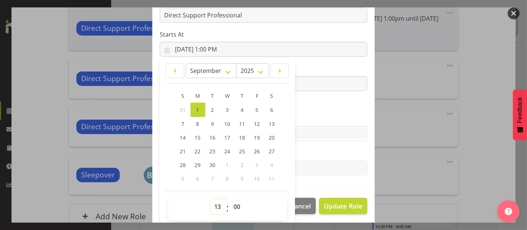
click at [215, 208] on select "00 01 02 03 04 05 06 07 08 09 10 11 12 13 14 15 16 17 18 19 20 21 22 23" at bounding box center [219, 206] width 17 height 15
select select "15"
click at [211, 199] on select "00 01 02 03 04 05 06 07 08 09 10 11 12 13 14 15 16 17 18 19 20 21 22 23" at bounding box center [219, 206] width 17 height 15
type input "9/1/2025, 3:00 PM"
click at [330, 209] on span "Update Role" at bounding box center [343, 206] width 39 height 10
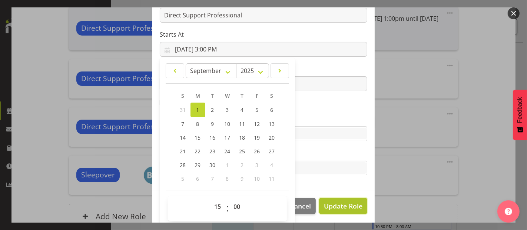
select select
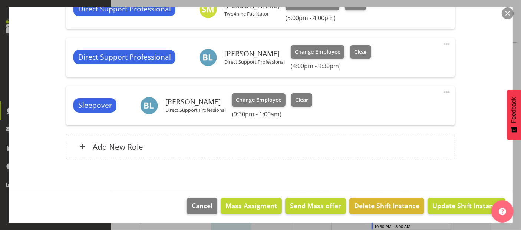
scroll to position [498, 0]
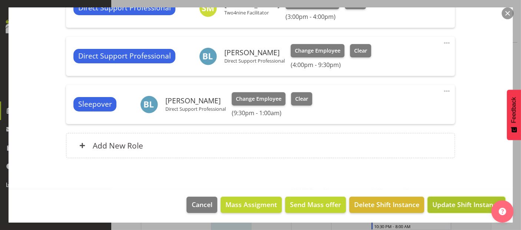
click at [472, 202] on span "Update Shift Instance" at bounding box center [466, 205] width 68 height 10
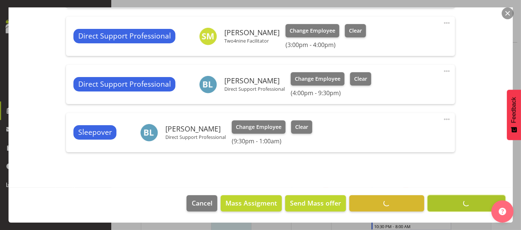
scroll to position [469, 0]
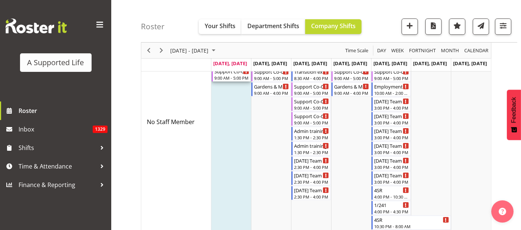
click at [237, 75] on div "9:00 AM - 5:00 PM" at bounding box center [231, 78] width 35 height 6
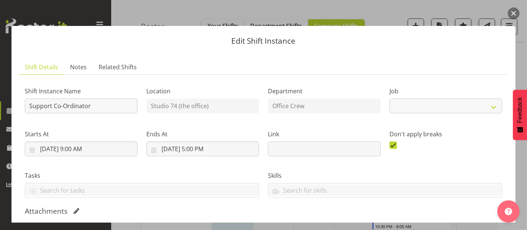
select select "4115"
click at [174, 7] on div "Edit Shift Instance Shift Details Notes Related Shifts Shift Instance Name Supp…" at bounding box center [263, 114] width 519 height 215
click at [146, 11] on div "Edit Shift Instance Shift Details Notes Related Shifts Shift Instance Name Supp…" at bounding box center [263, 114] width 519 height 215
click at [512, 11] on button "button" at bounding box center [514, 13] width 12 height 12
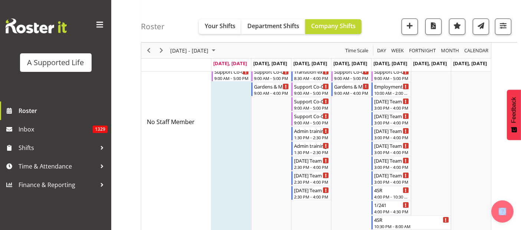
click at [512, 11] on div "Roster Your Shifts Department Shifts Company Shifts All Locations Clear 1.241 E…" at bounding box center [329, 21] width 376 height 43
click at [147, 47] on span "Previous" at bounding box center [148, 50] width 9 height 9
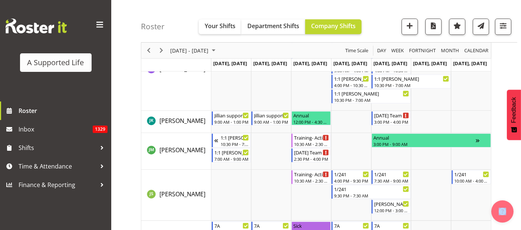
scroll to position [2289, 0]
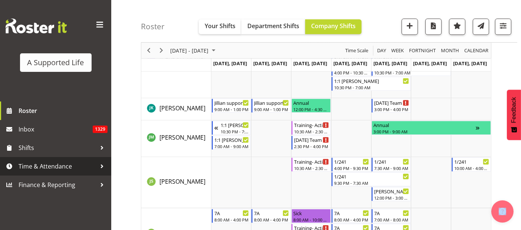
click at [51, 162] on span "Time & Attendance" at bounding box center [58, 166] width 78 height 11
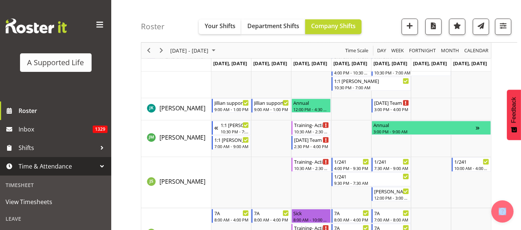
scroll to position [143, 0]
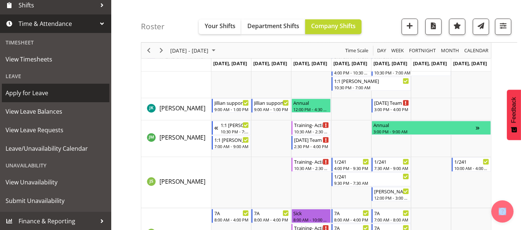
click at [40, 96] on span "Apply for Leave" at bounding box center [56, 92] width 100 height 11
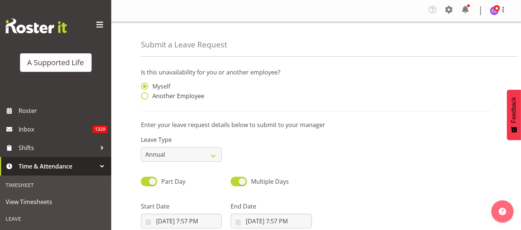
click at [146, 96] on span at bounding box center [144, 95] width 7 height 7
click at [146, 96] on input "Another Employee" at bounding box center [143, 96] width 5 height 5
radio input "true"
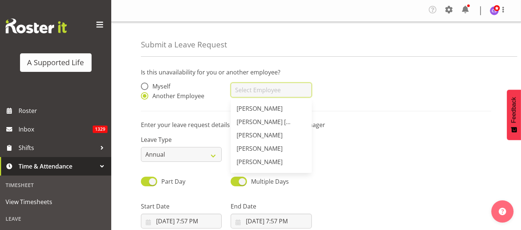
click at [260, 90] on input "text" at bounding box center [271, 90] width 81 height 15
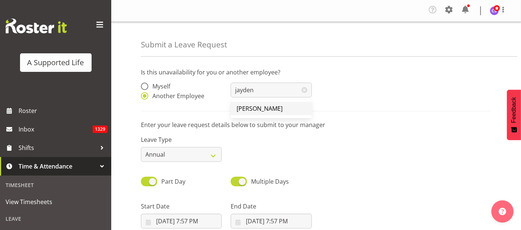
click at [255, 108] on span "[PERSON_NAME]" at bounding box center [260, 109] width 46 height 8
type input "[PERSON_NAME]"
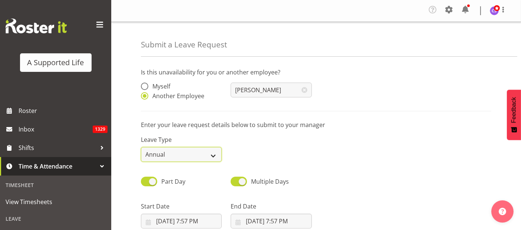
click at [217, 154] on select "Annual Sick Bereavement Domestic Violence Parental Jury Service Day In Lieu Oth…" at bounding box center [181, 154] width 81 height 15
select select "Sick"
click at [141, 147] on select "Annual Sick Bereavement Domestic Violence Parental Jury Service Day In Lieu Oth…" at bounding box center [181, 154] width 81 height 15
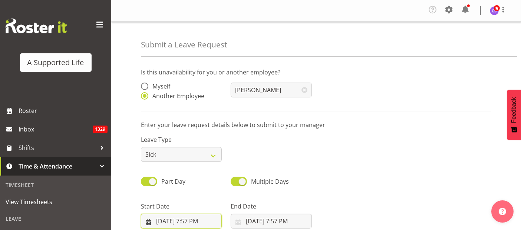
click at [191, 222] on input "9/1/2025, 7:57 PM" at bounding box center [181, 221] width 81 height 15
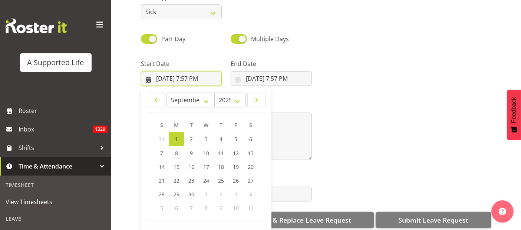
scroll to position [152, 0]
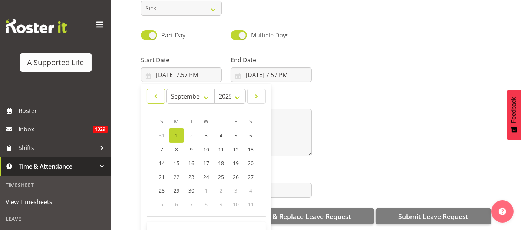
click at [154, 92] on span at bounding box center [156, 96] width 9 height 9
select select "7"
click at [158, 198] on link "31" at bounding box center [161, 204] width 15 height 14
type input "8/31/2025, 7:57 PM"
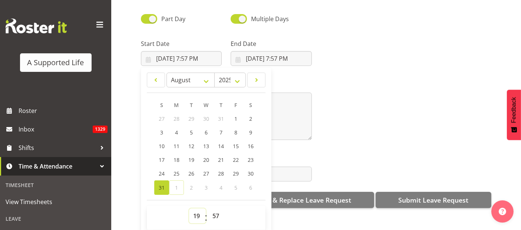
click at [195, 209] on select "00 01 02 03 04 05 06 07 08 09 10 11 12 13 14 15 16 17 18 19 20 21 22 23" at bounding box center [197, 216] width 17 height 15
select select "10"
click at [189, 209] on select "00 01 02 03 04 05 06 07 08 09 10 11 12 13 14 15 16 17 18 19 20 21 22 23" at bounding box center [197, 216] width 17 height 15
type input "8/31/2025, 10:57 AM"
click at [213, 209] on select "00 01 02 03 04 05 06 07 08 09 10 11 12 13 14 15 16 17 18 19 20 21 22 23 24 25 2…" at bounding box center [216, 216] width 17 height 15
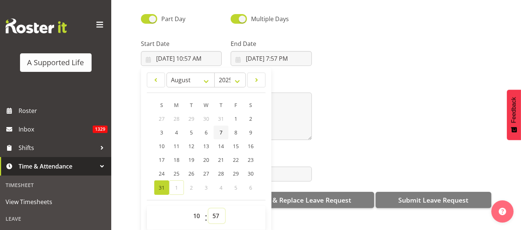
select select "0"
click at [208, 209] on select "00 01 02 03 04 05 06 07 08 09 10 11 12 13 14 15 16 17 18 19 20 21 22 23 24 25 2…" at bounding box center [216, 216] width 17 height 15
type input "8/31/2025, 10:00 AM"
click at [287, 51] on input "9/1/2025, 7:57 PM" at bounding box center [271, 58] width 81 height 15
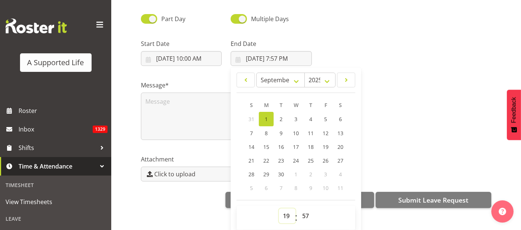
click at [288, 213] on select "00 01 02 03 04 05 06 07 08 09 10 11 12 13 14 15 16 17 18 19 20 21 22 23" at bounding box center [287, 216] width 17 height 15
select select "16"
click at [279, 209] on select "00 01 02 03 04 05 06 07 08 09 10 11 12 13 14 15 16 17 18 19 20 21 22 23" at bounding box center [287, 216] width 17 height 15
type input "9/1/2025, 4:57 PM"
click at [306, 209] on select "00 01 02 03 04 05 06 07 08 09 10 11 12 13 14 15 16 17 18 19 20 21 22 23 24 25 2…" at bounding box center [306, 216] width 17 height 15
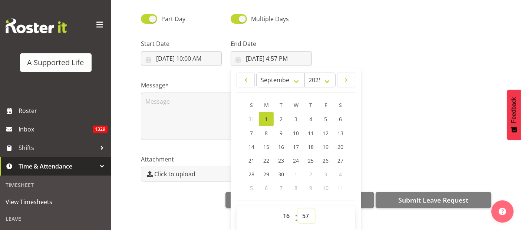
select select "0"
click at [298, 209] on select "00 01 02 03 04 05 06 07 08 09 10 11 12 13 14 15 16 17 18 19 20 21 22 23 24 25 2…" at bounding box center [306, 216] width 17 height 15
type input "9/1/2025, 4:00 PM"
click at [250, 116] on span "31" at bounding box center [251, 119] width 6 height 7
click at [245, 76] on span at bounding box center [245, 80] width 9 height 9
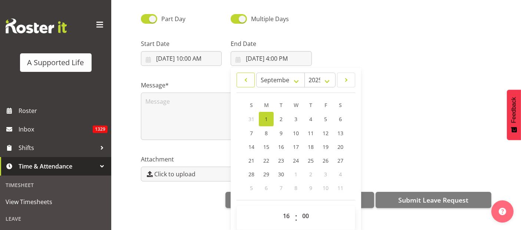
select select "7"
click at [252, 184] on span "31" at bounding box center [251, 187] width 6 height 7
type input "8/31/2025, 4:00 PM"
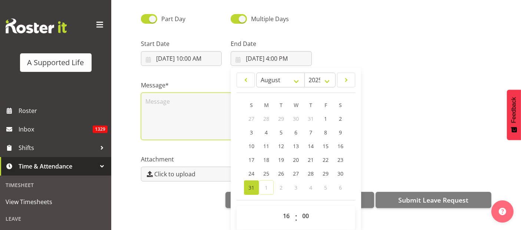
click at [163, 97] on textarea at bounding box center [226, 116] width 171 height 47
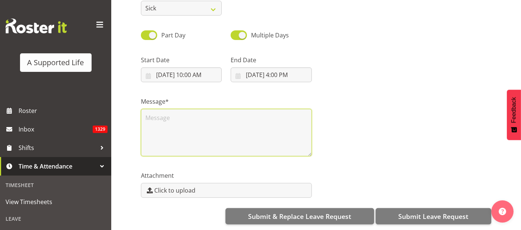
scroll to position [0, 0]
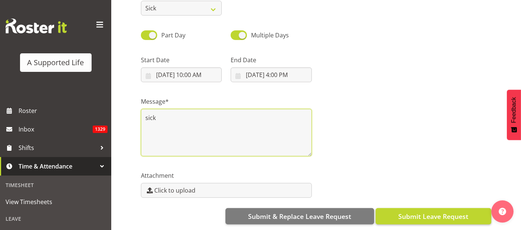
type textarea "sick"
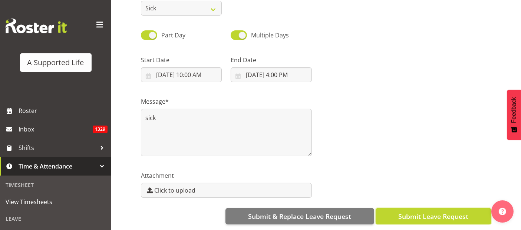
click at [412, 212] on span "Submit Leave Request" at bounding box center [433, 217] width 70 height 10
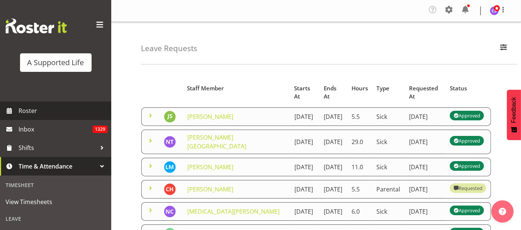
click at [38, 112] on span "Roster" at bounding box center [63, 110] width 89 height 11
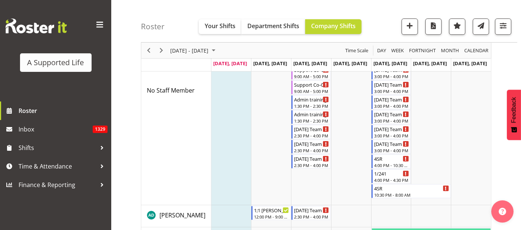
scroll to position [137, 0]
